Goal: Task Accomplishment & Management: Use online tool/utility

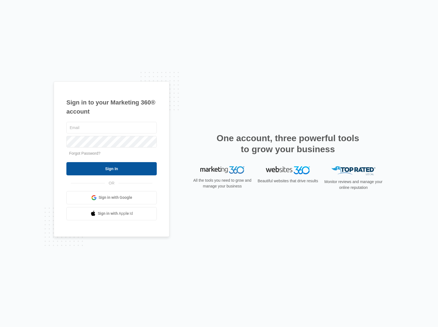
type input "[PERSON_NAME][EMAIL_ADDRESS][PERSON_NAME][DOMAIN_NAME]"
click at [128, 166] on input "Sign In" at bounding box center [111, 168] width 90 height 13
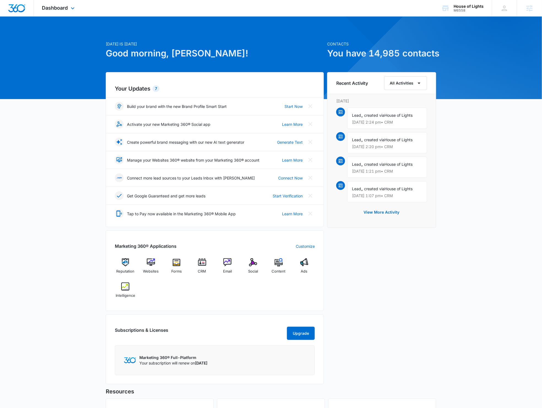
click at [77, 8] on div "Dashboard Apps Reputation Websites Forms CRM Email Social Content Ads Intellige…" at bounding box center [59, 8] width 50 height 16
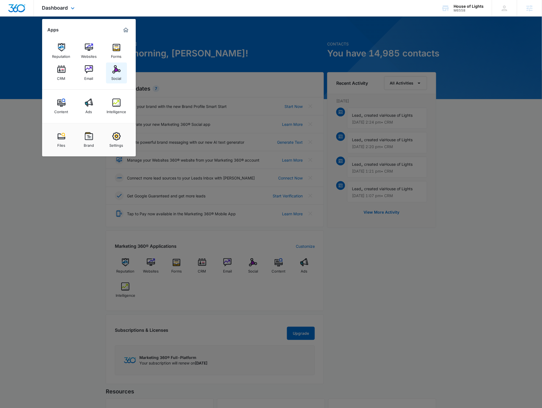
click at [112, 67] on img at bounding box center [116, 69] width 8 height 8
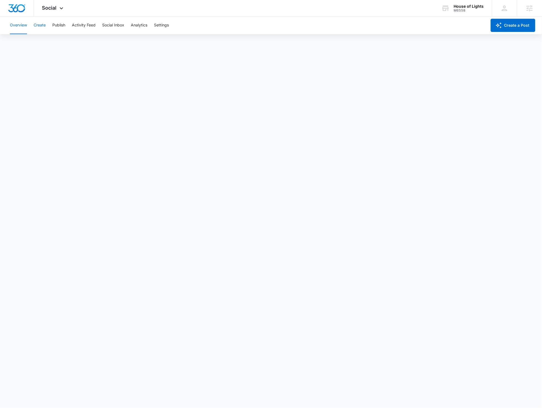
click at [41, 24] on button "Create" at bounding box center [40, 26] width 12 height 18
click at [58, 45] on button "Approvals" at bounding box center [54, 41] width 18 height 15
click at [42, 26] on button "Create" at bounding box center [40, 26] width 12 height 18
